Goal: Task Accomplishment & Management: Use online tool/utility

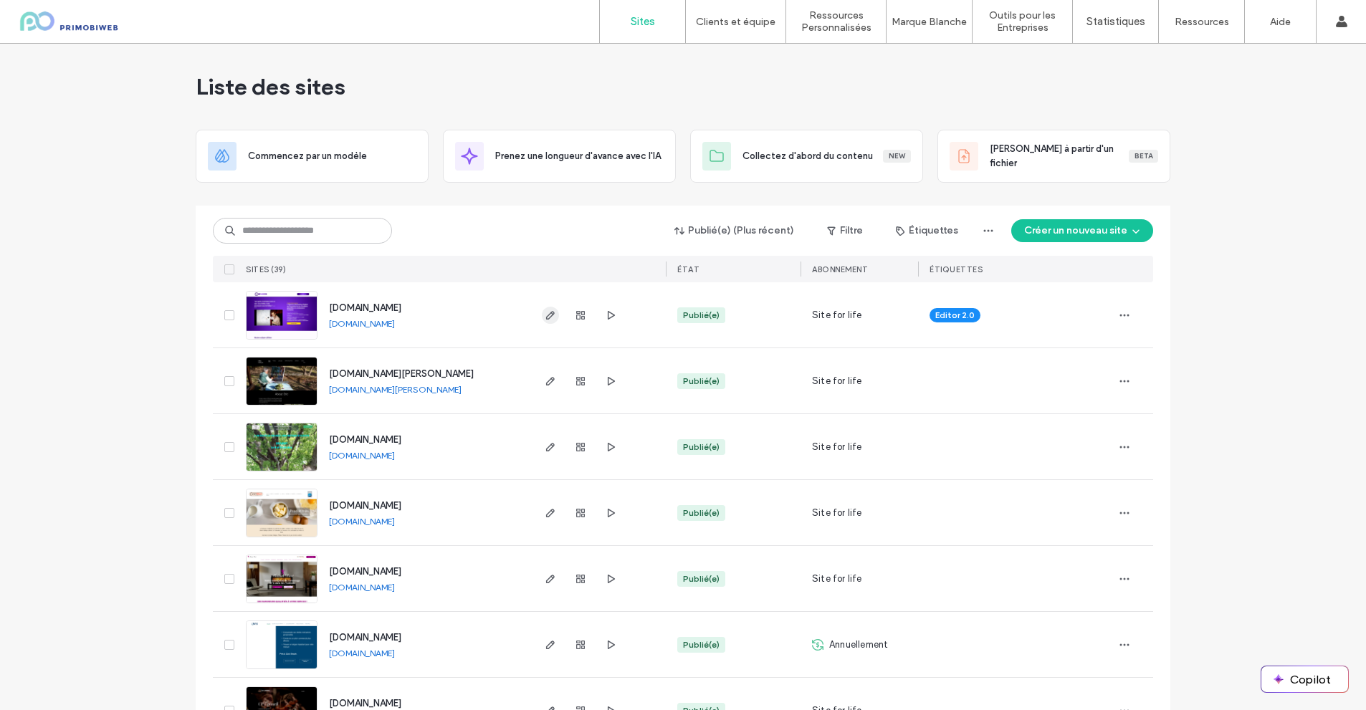
click at [548, 313] on icon "button" at bounding box center [550, 315] width 11 height 11
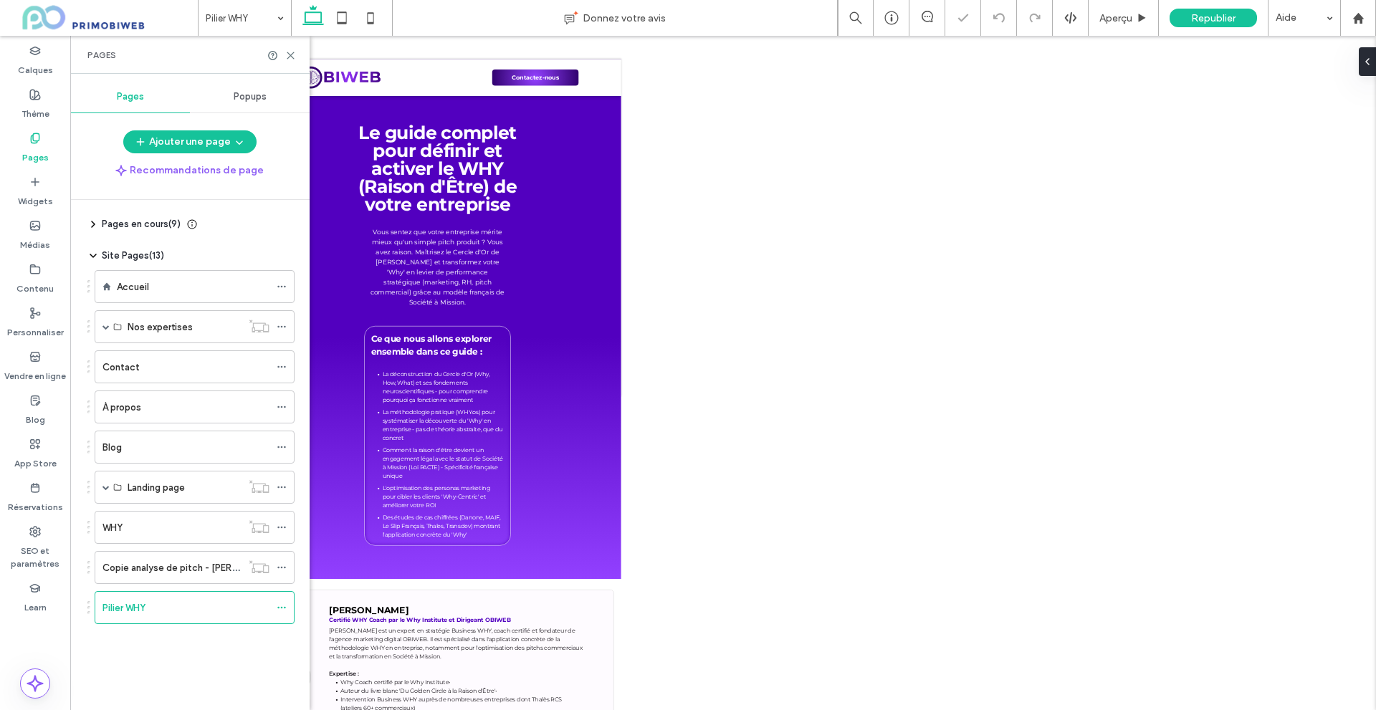
click at [290, 52] on icon at bounding box center [290, 55] width 11 height 11
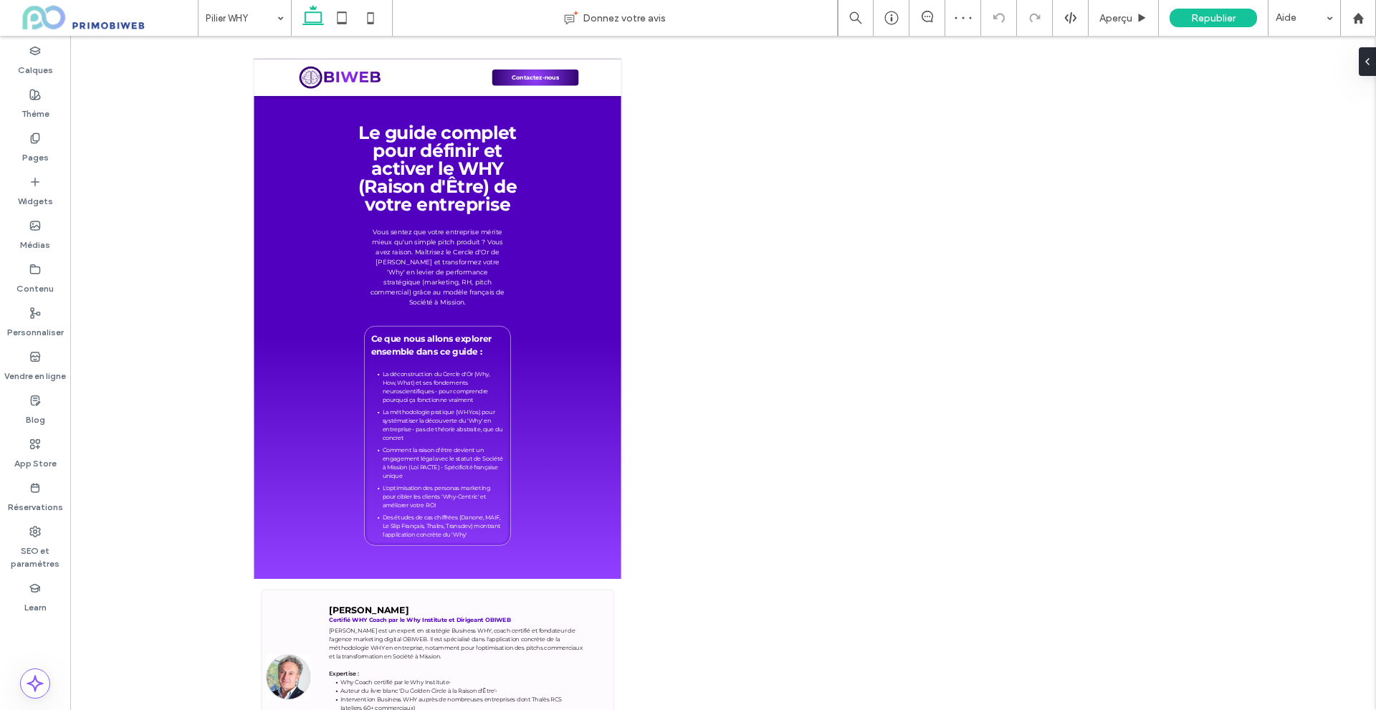
click at [320, 19] on icon at bounding box center [313, 18] width 29 height 29
click at [345, 19] on icon at bounding box center [342, 18] width 29 height 29
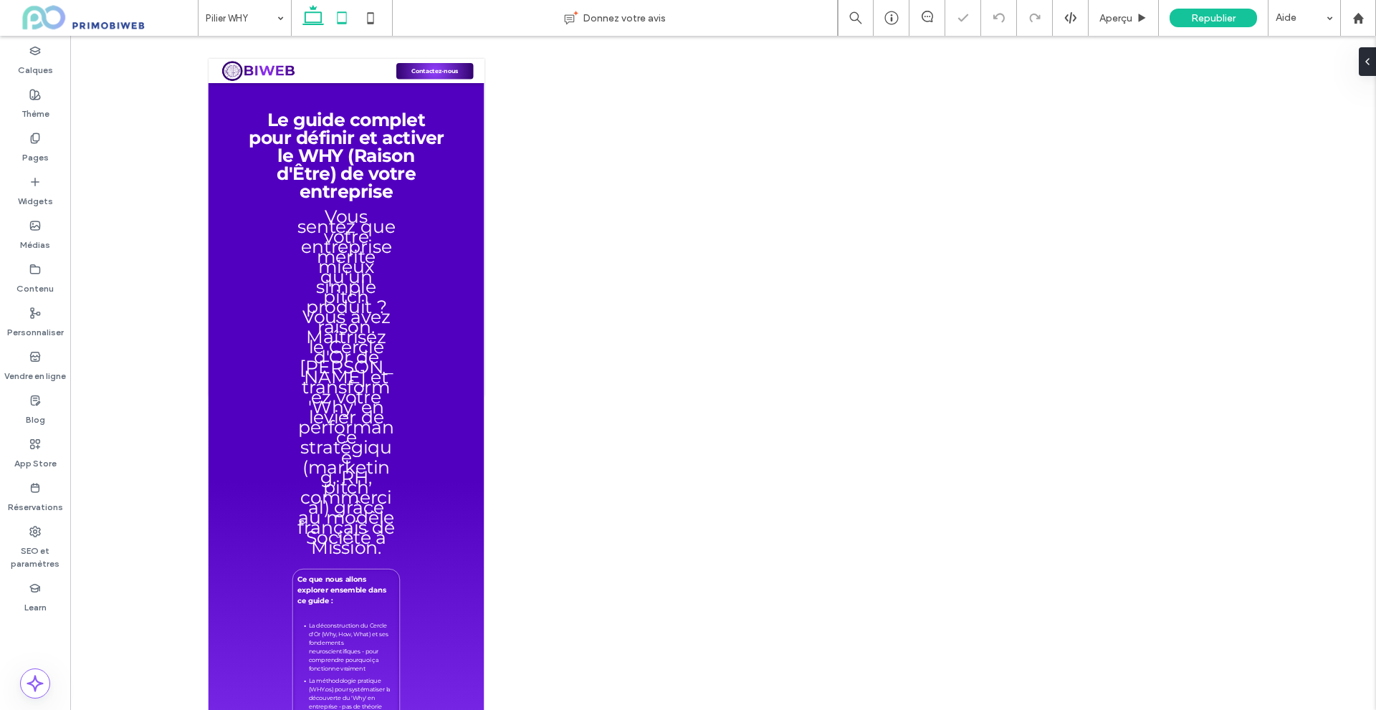
click at [315, 27] on icon at bounding box center [313, 18] width 29 height 29
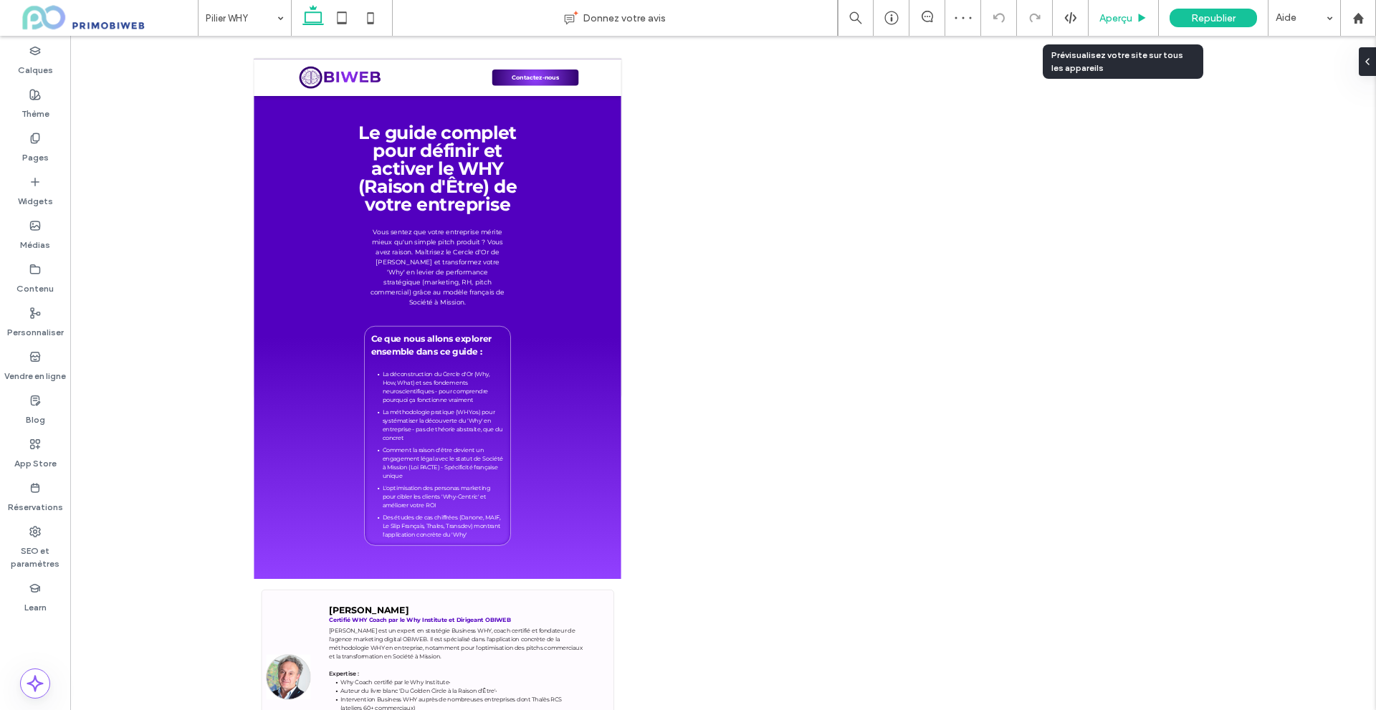
click at [1112, 13] on span "Aperçu" at bounding box center [1116, 18] width 33 height 12
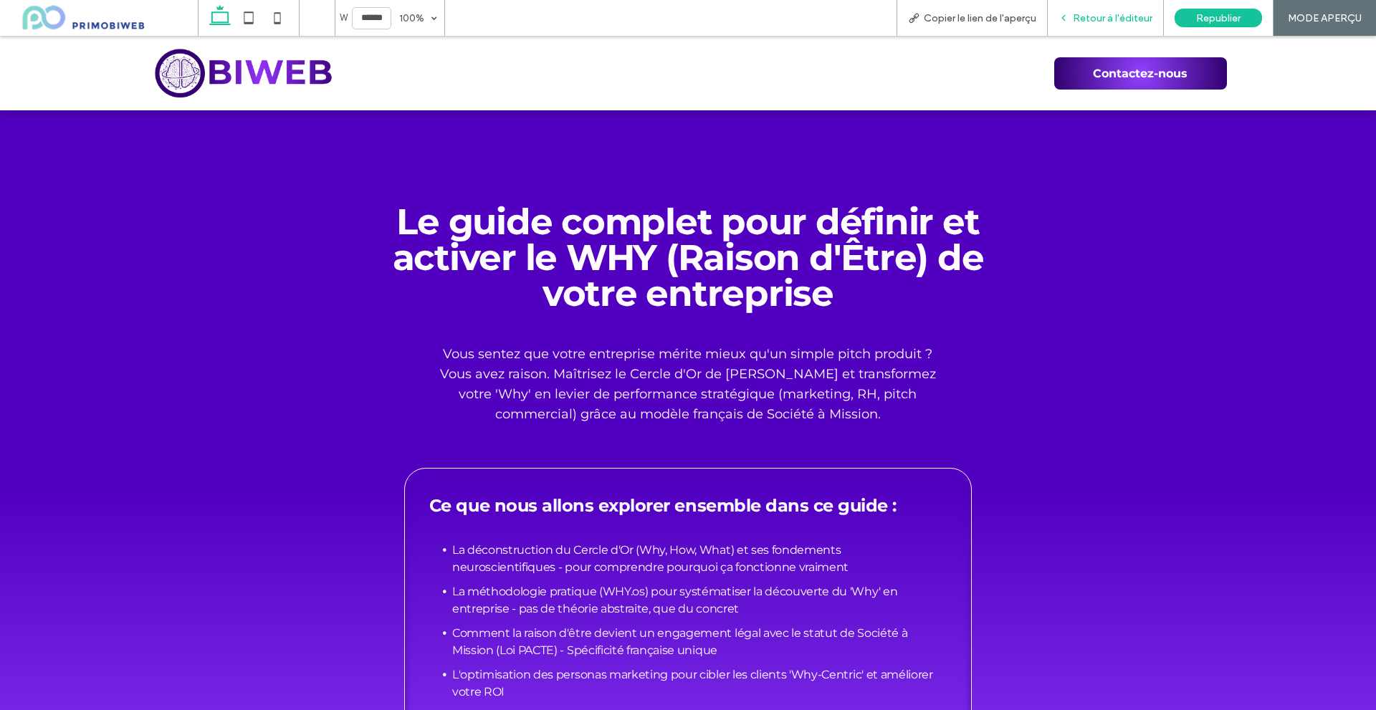
click at [1127, 20] on span "Retour à l'éditeur" at bounding box center [1113, 18] width 80 height 12
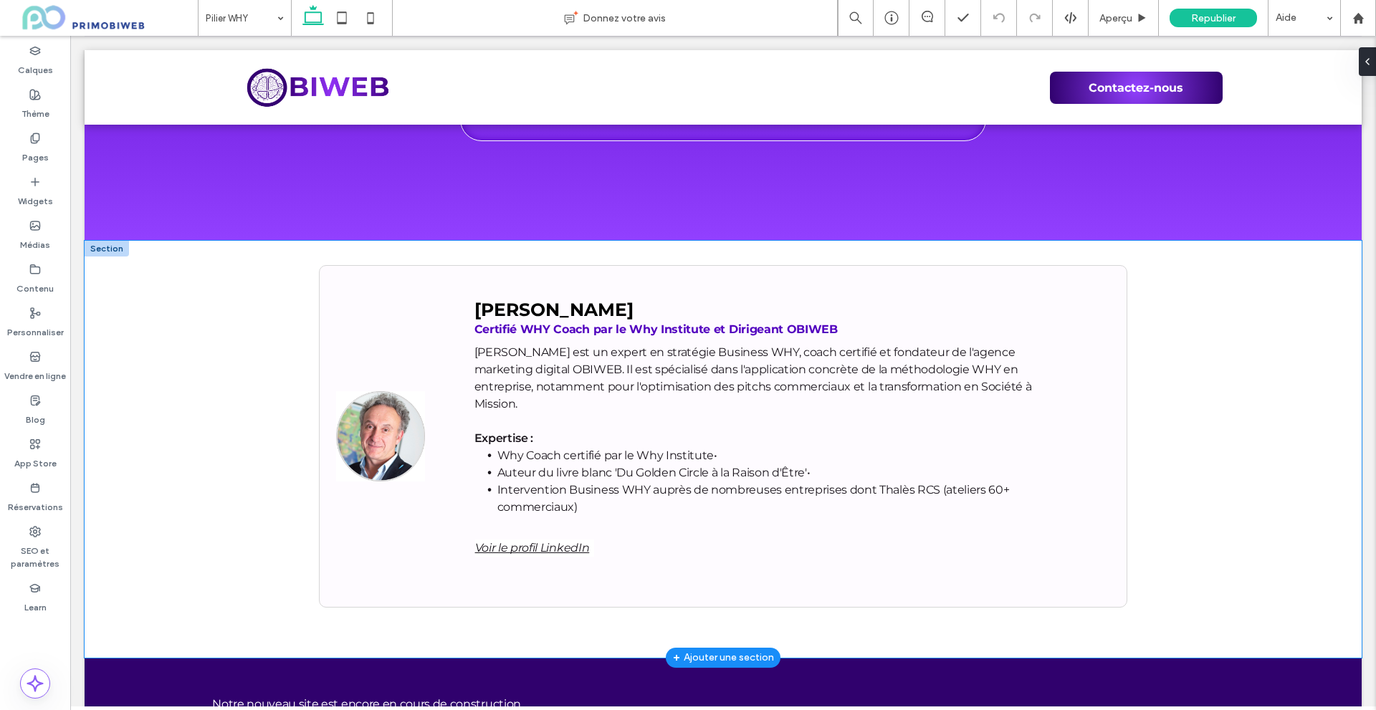
scroll to position [631, 0]
